Goal: Information Seeking & Learning: Check status

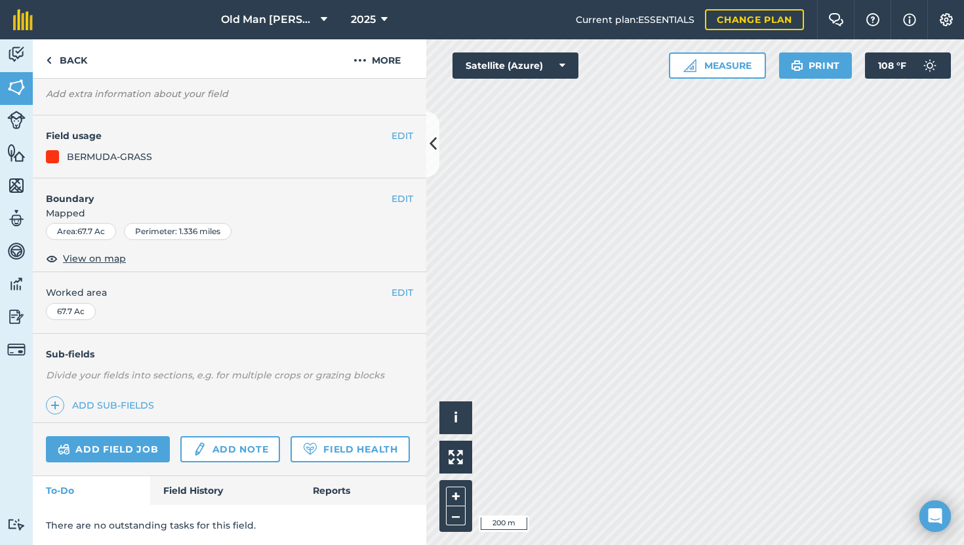
scroll to position [72, 0]
click at [198, 505] on div "There are no outstanding tasks for this field." at bounding box center [229, 524] width 393 height 41
click at [199, 488] on link "Field History" at bounding box center [224, 489] width 149 height 29
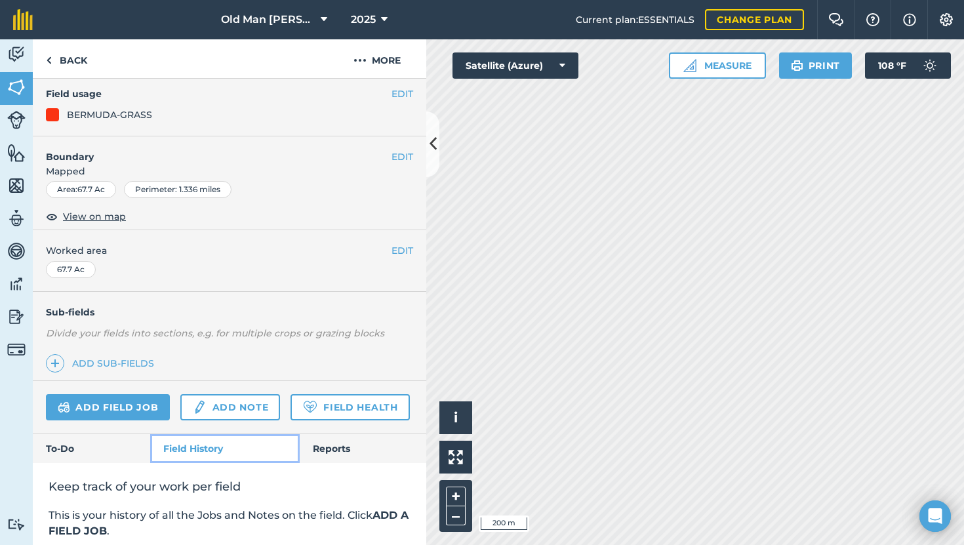
scroll to position [113, 0]
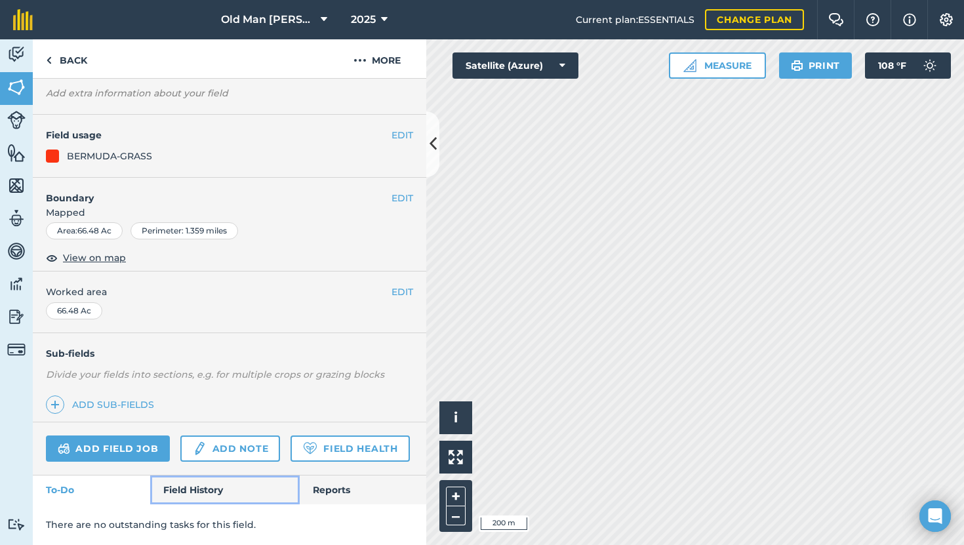
click at [183, 488] on link "Field History" at bounding box center [224, 489] width 149 height 29
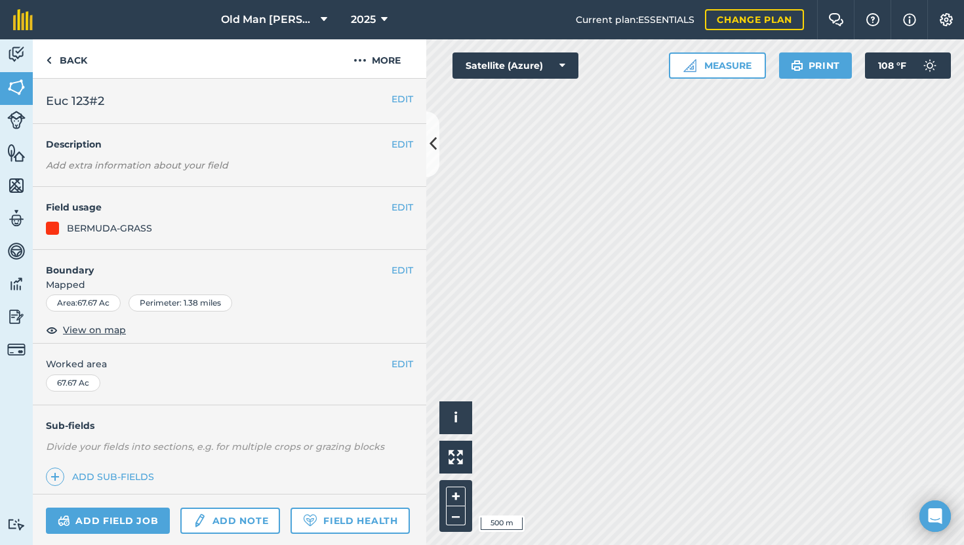
scroll to position [72, 0]
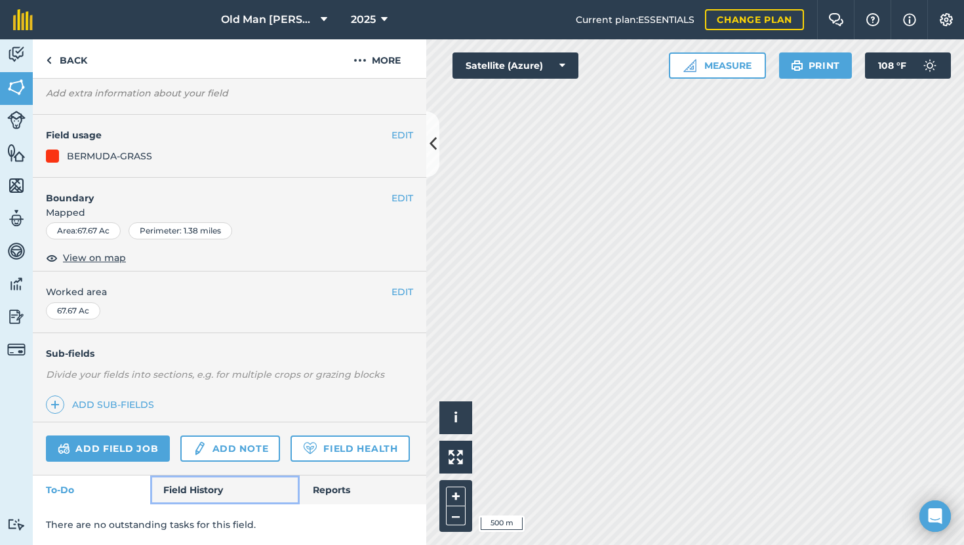
click at [194, 486] on link "Field History" at bounding box center [224, 489] width 149 height 29
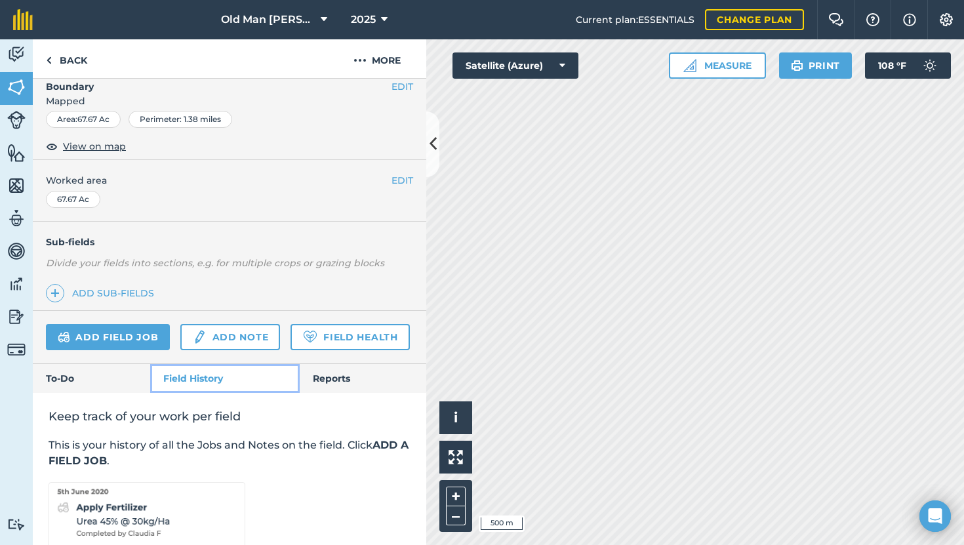
scroll to position [250, 0]
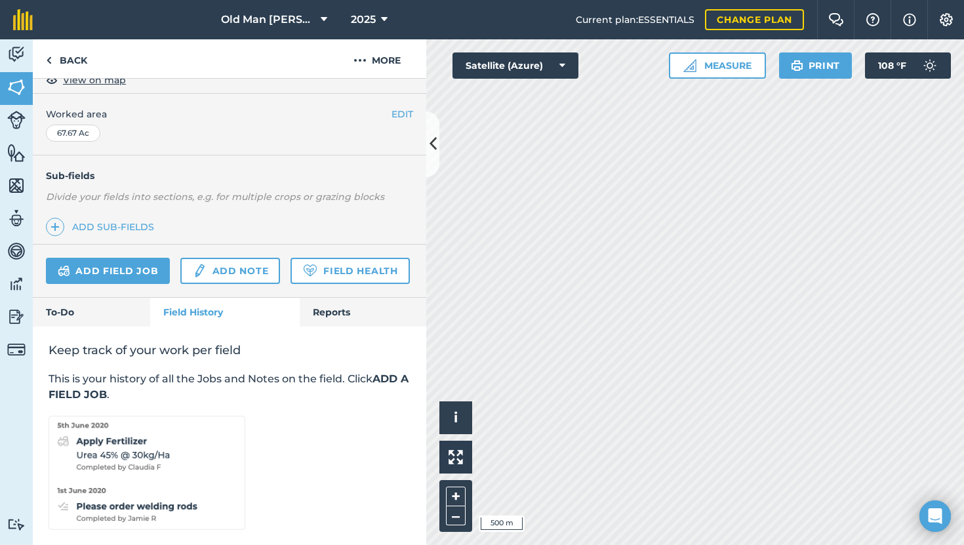
scroll to position [72, 0]
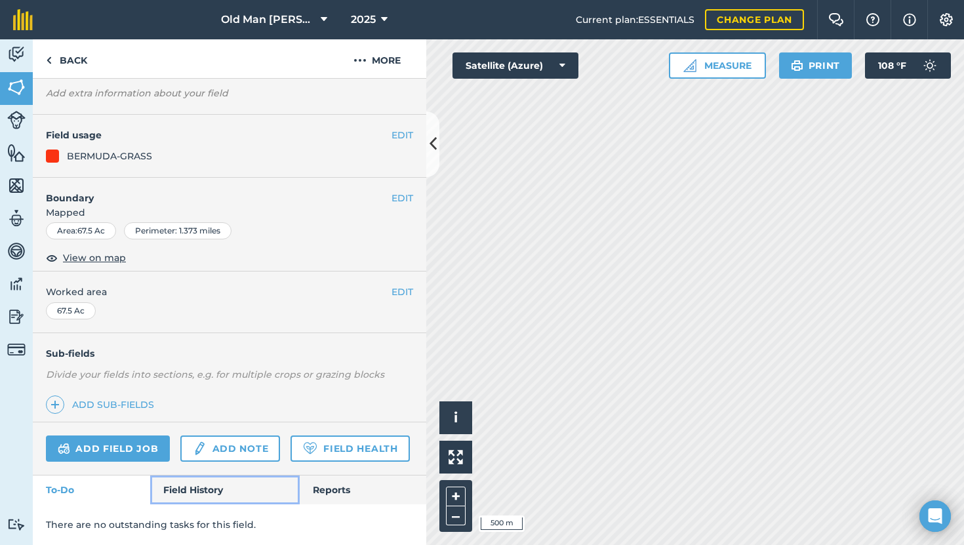
click at [189, 490] on link "Field History" at bounding box center [224, 489] width 149 height 29
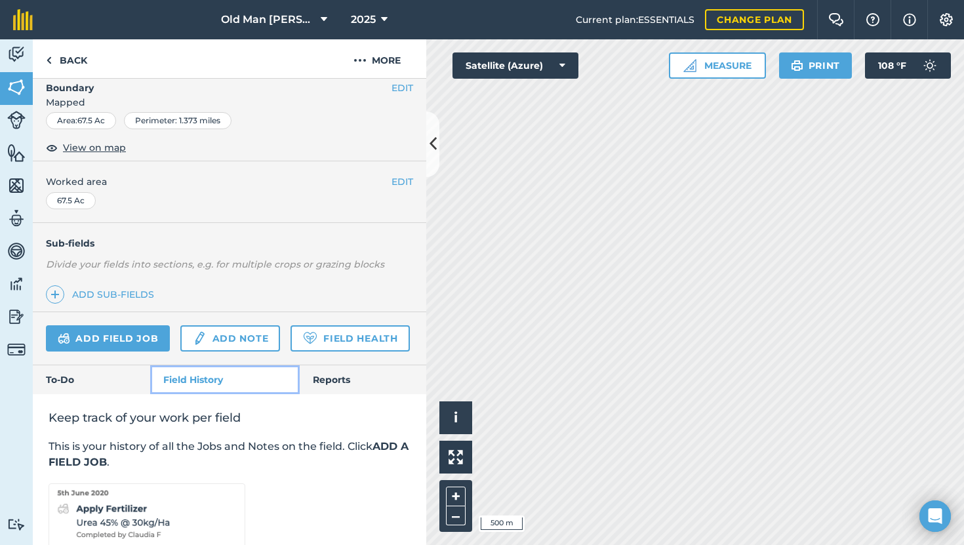
scroll to position [263, 0]
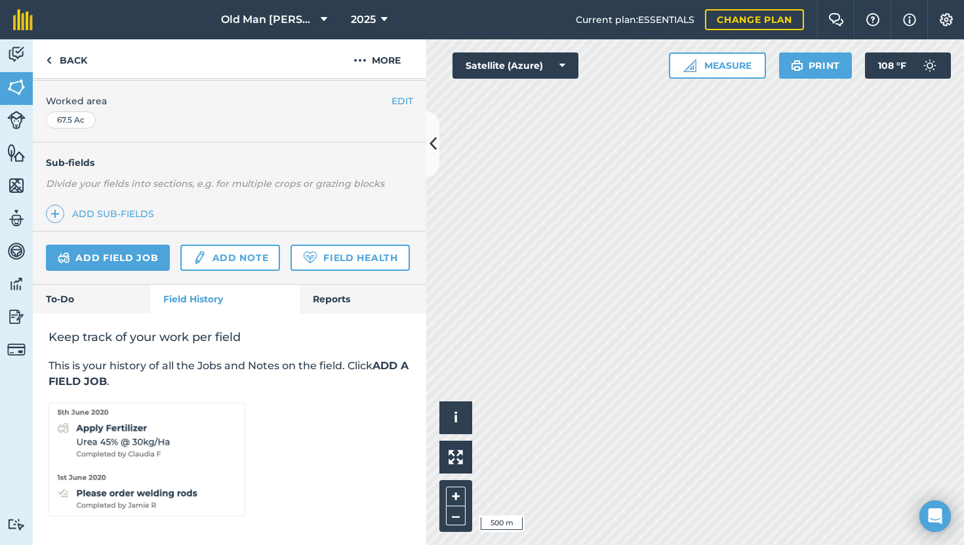
scroll to position [72, 0]
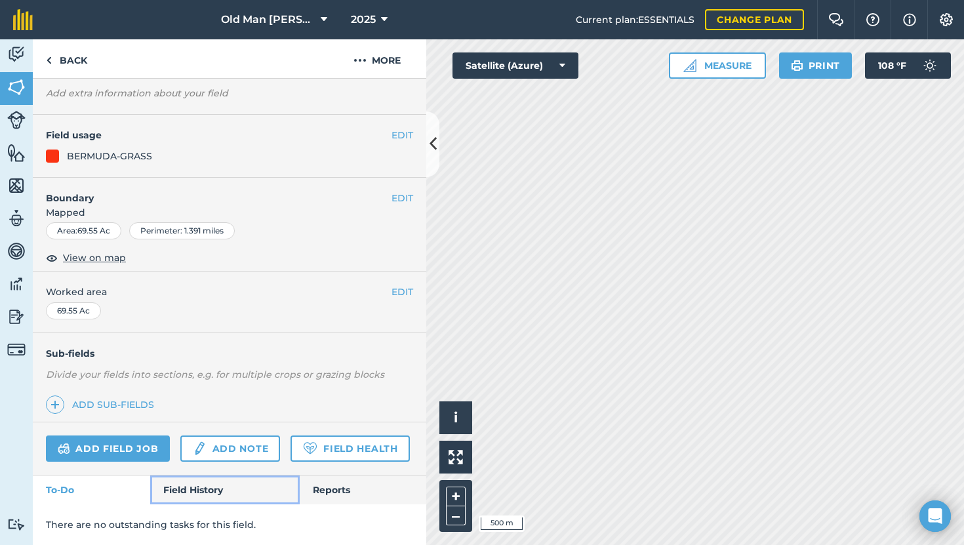
click at [216, 487] on link "Field History" at bounding box center [224, 489] width 149 height 29
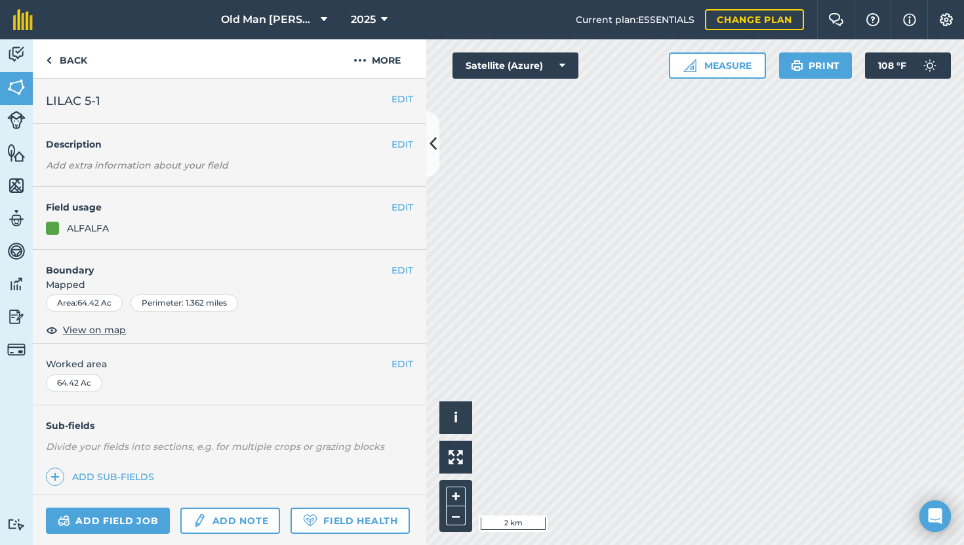
scroll to position [72, 0]
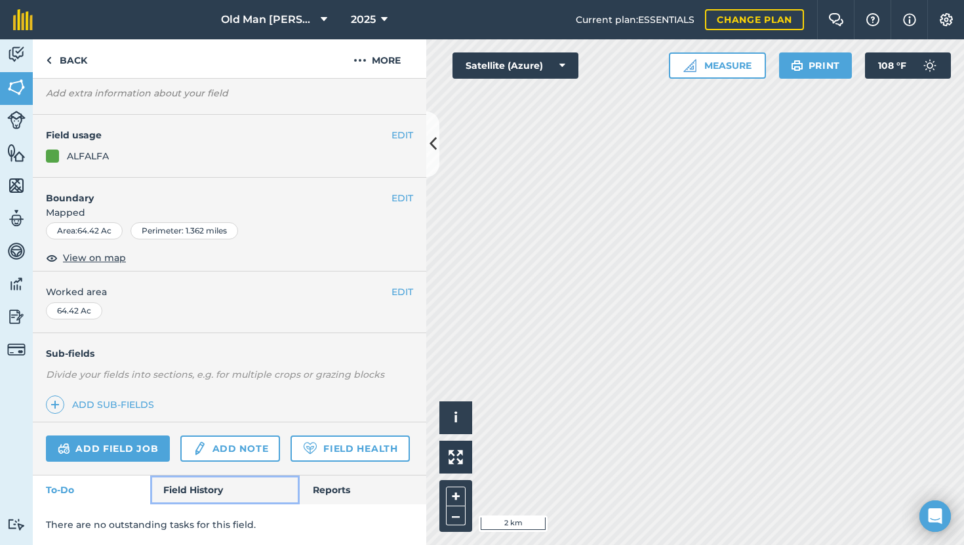
click at [184, 484] on link "Field History" at bounding box center [224, 489] width 149 height 29
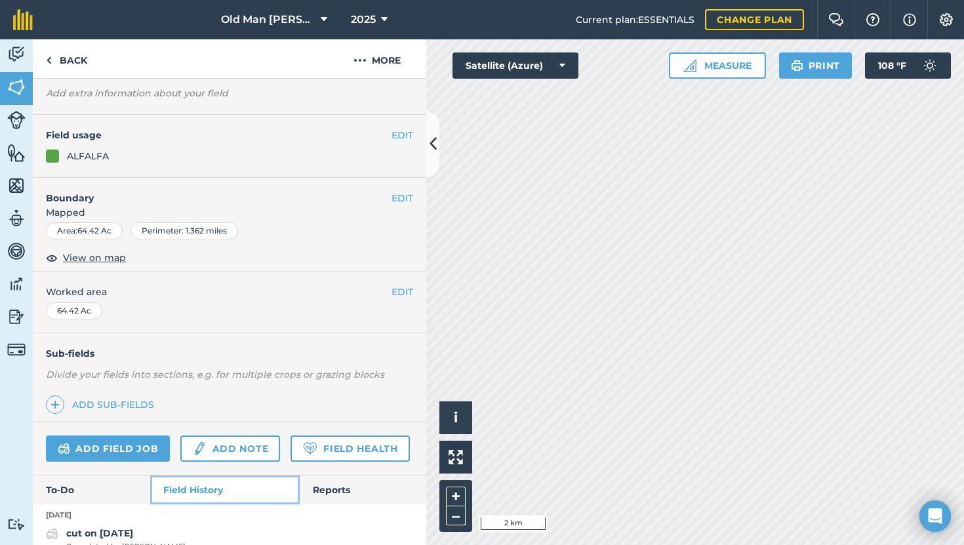
scroll to position [92, 0]
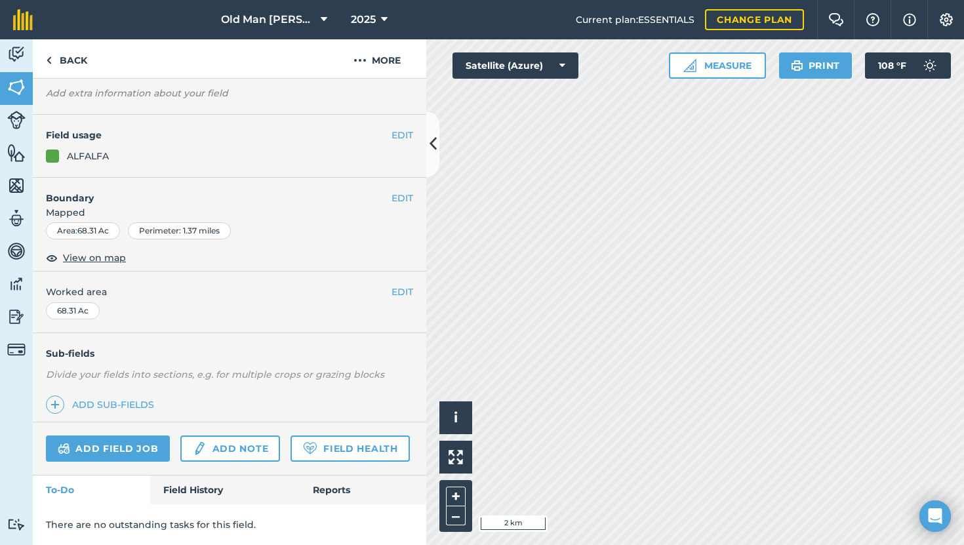
scroll to position [72, 0]
click at [175, 491] on link "Field History" at bounding box center [224, 489] width 149 height 29
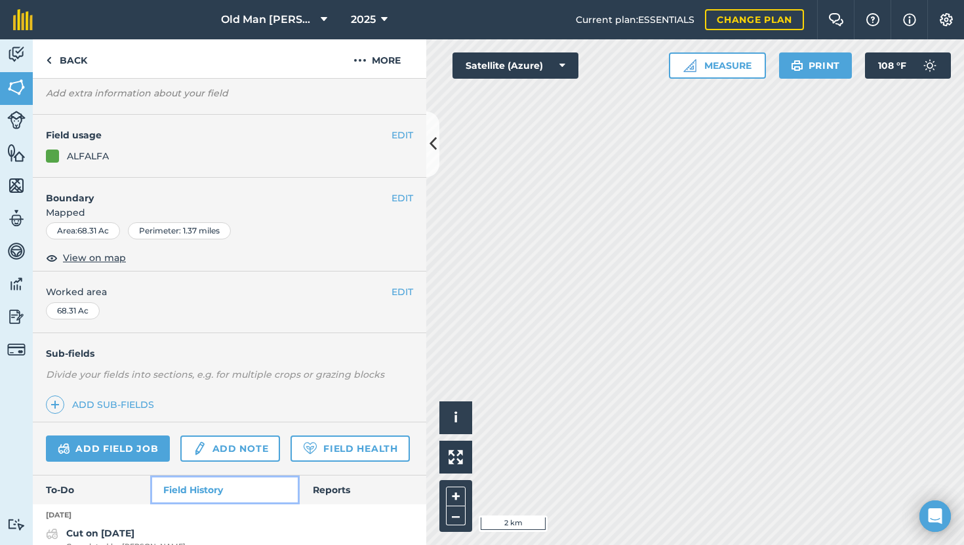
scroll to position [92, 0]
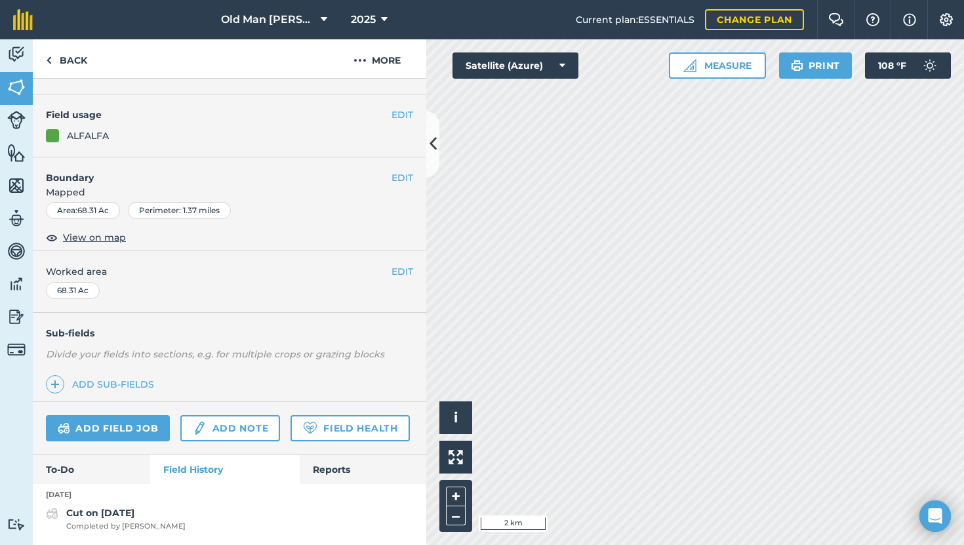
scroll to position [72, 0]
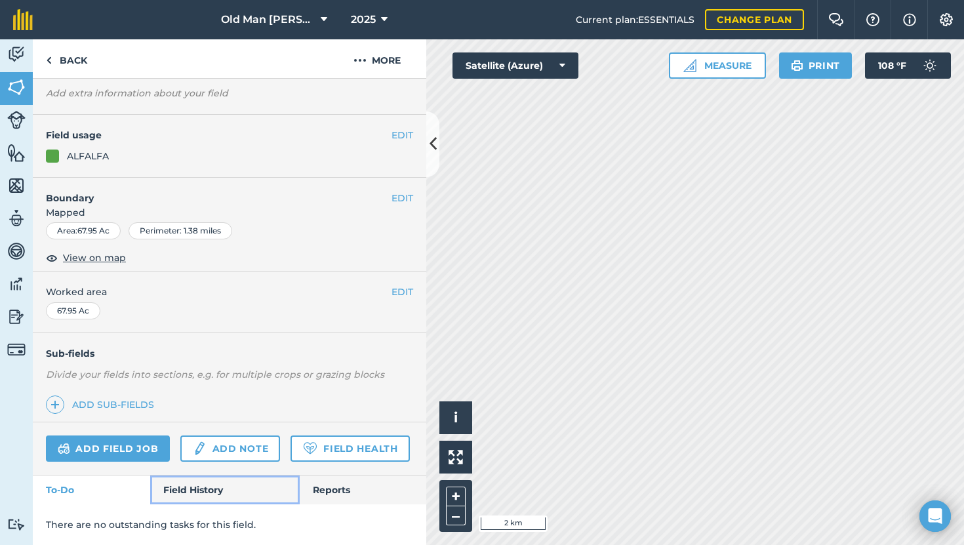
click at [193, 493] on link "Field History" at bounding box center [224, 489] width 149 height 29
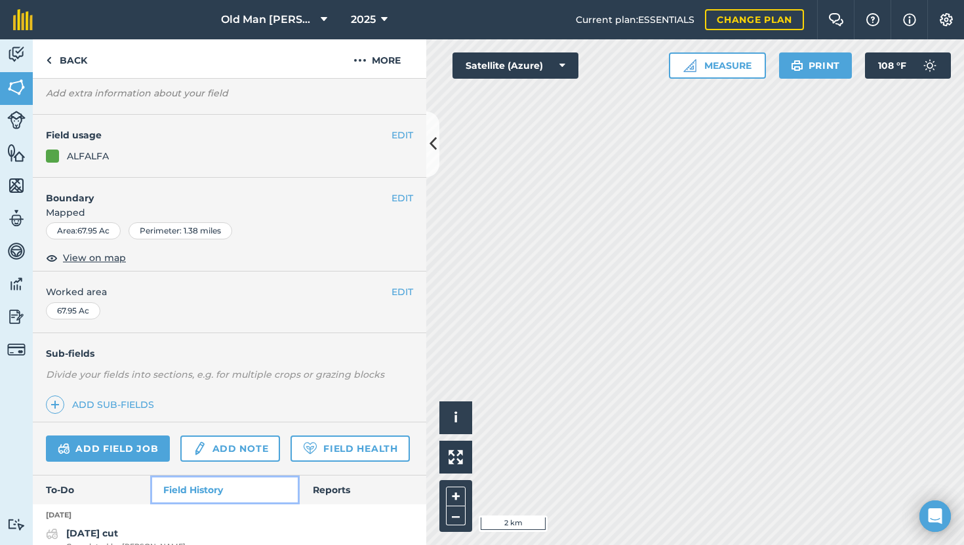
scroll to position [92, 0]
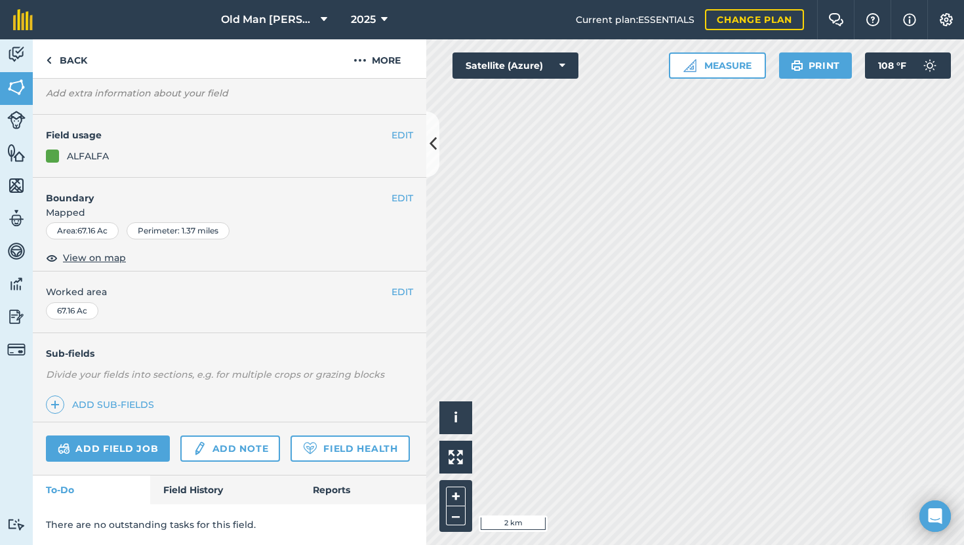
scroll to position [72, 0]
click at [215, 480] on link "Field History" at bounding box center [224, 489] width 149 height 29
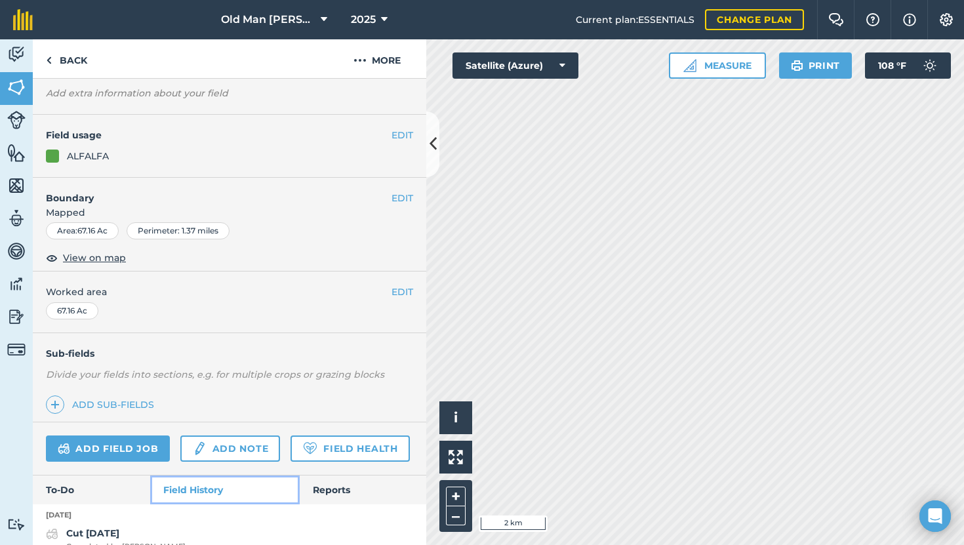
scroll to position [92, 0]
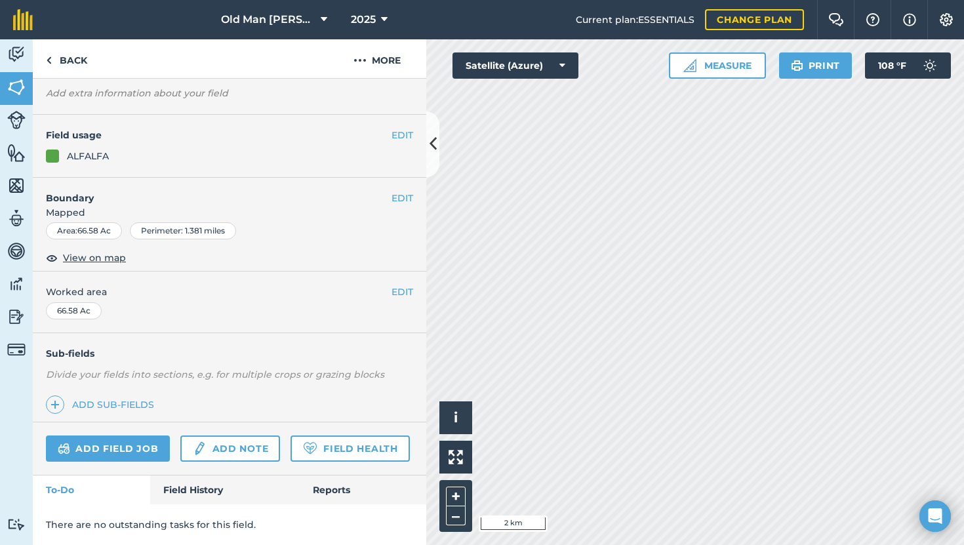
scroll to position [72, 0]
click at [186, 486] on link "Field History" at bounding box center [224, 489] width 149 height 29
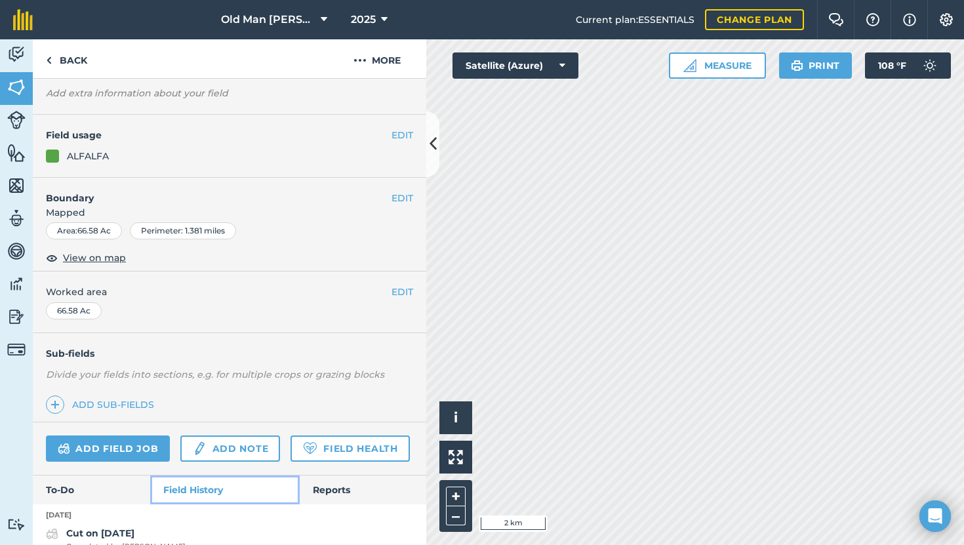
scroll to position [92, 0]
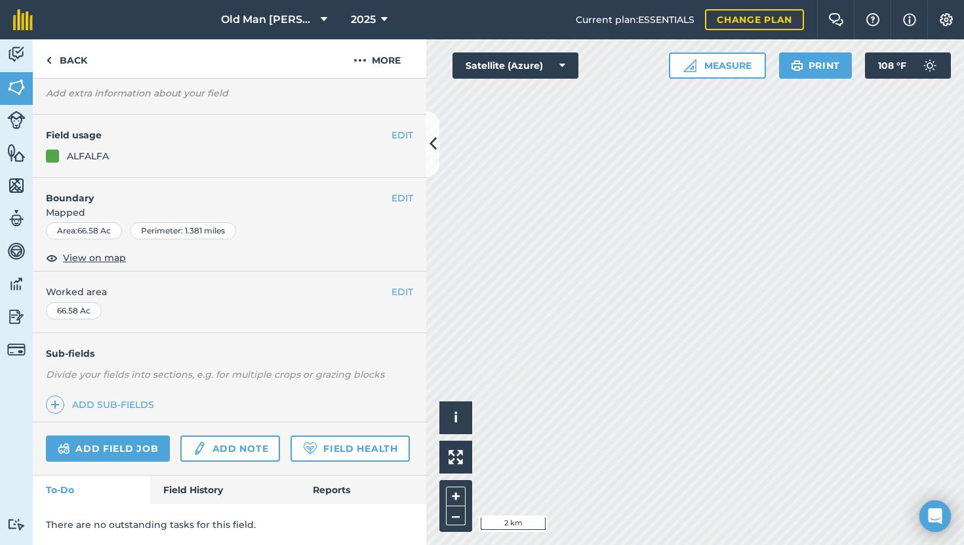
scroll to position [72, 0]
click at [206, 484] on link "Field History" at bounding box center [224, 489] width 149 height 29
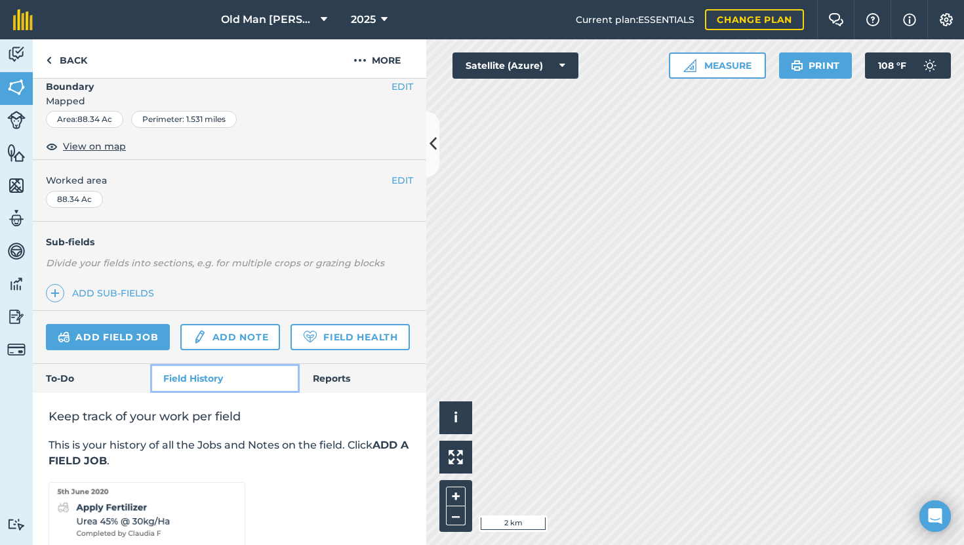
scroll to position [184, 0]
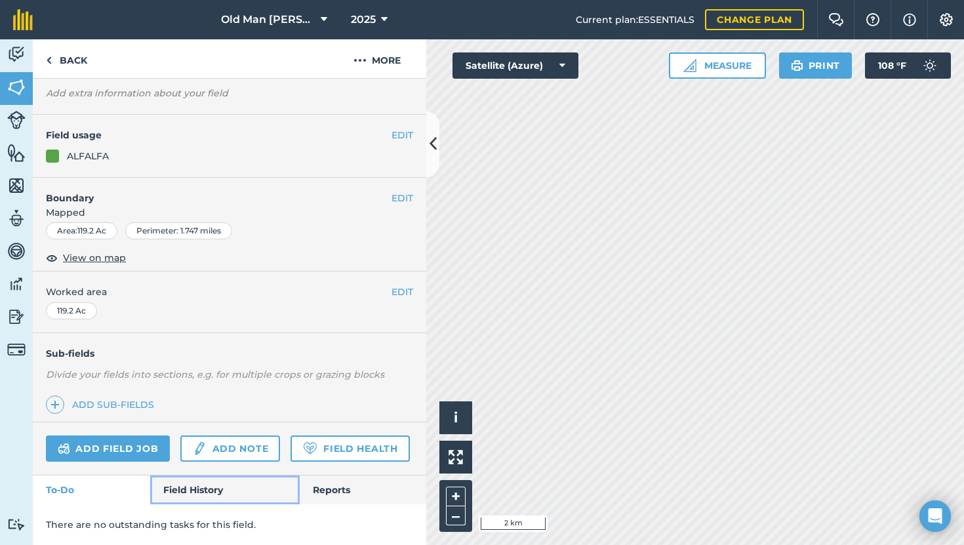
click at [188, 494] on link "Field History" at bounding box center [224, 489] width 149 height 29
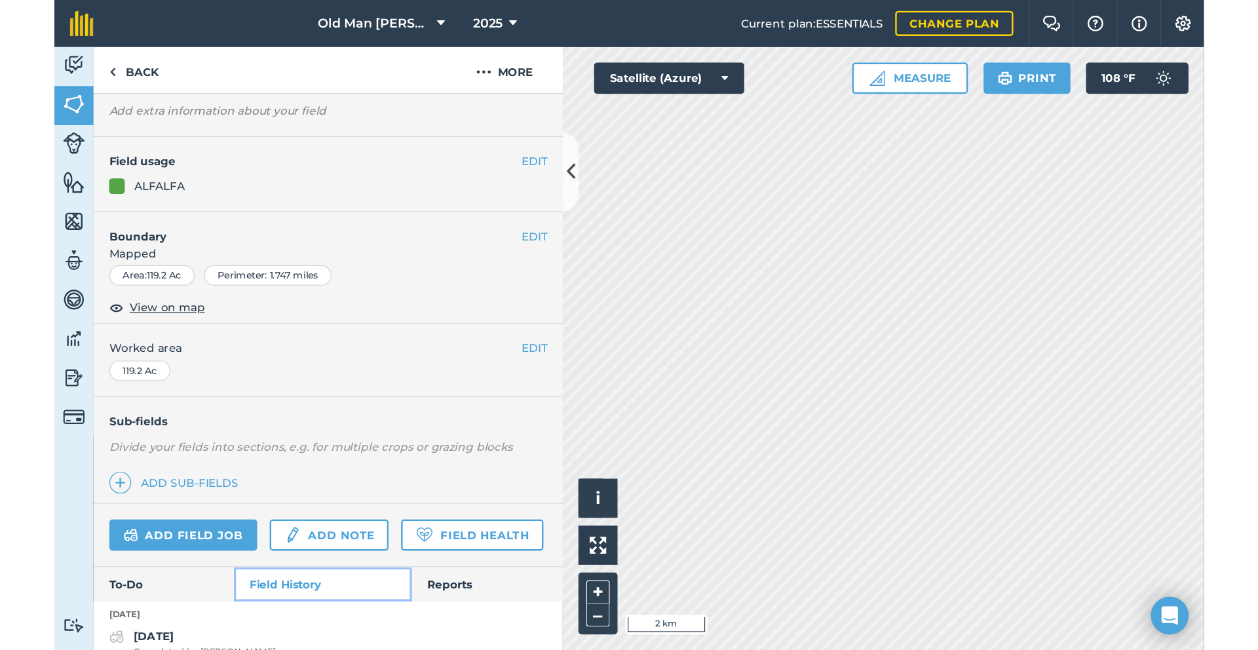
scroll to position [92, 0]
